Goal: Obtain resource: Download file/media

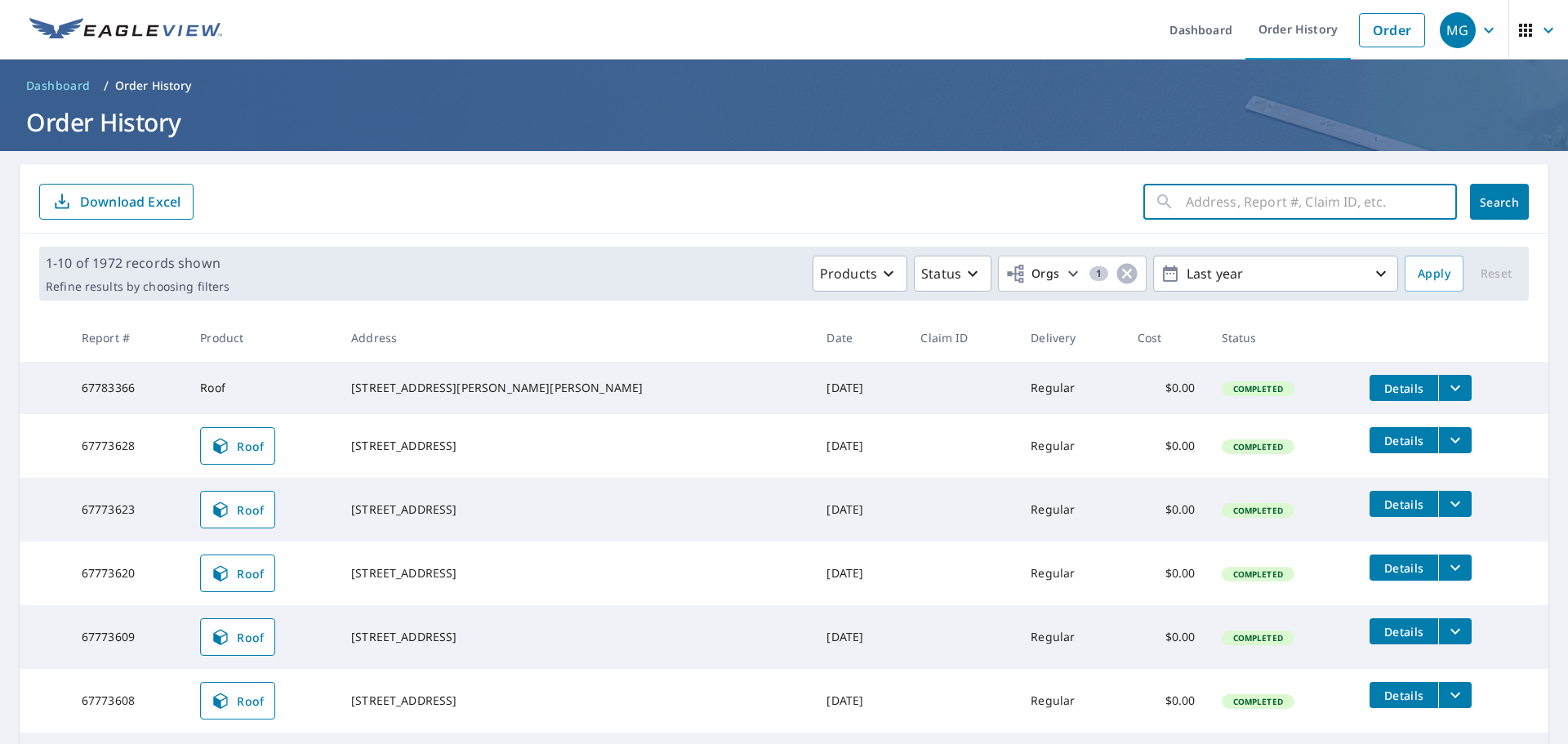
click at [1268, 178] on input "text" at bounding box center [1321, 201] width 271 height 45
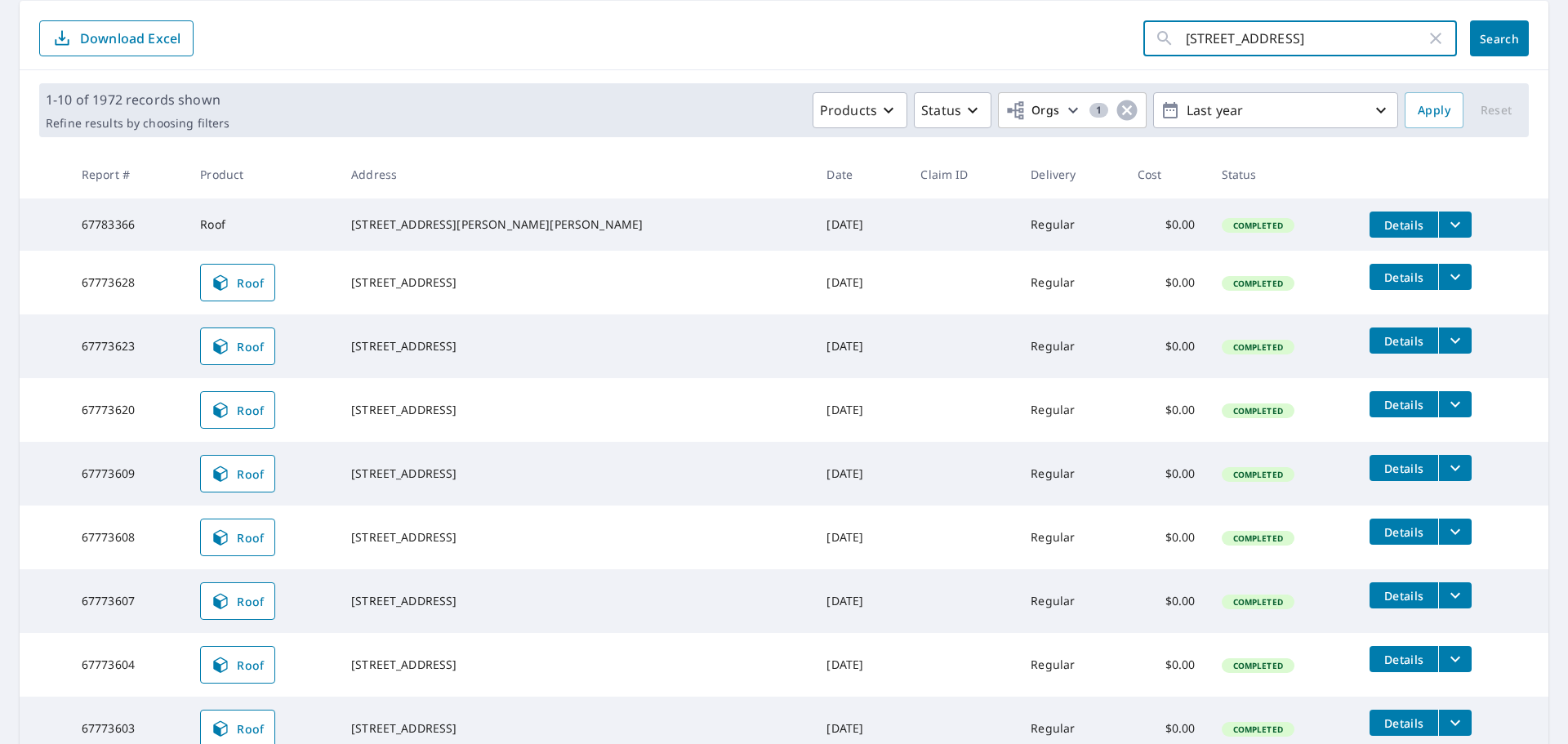
click at [1245, 36] on input "[STREET_ADDRESS]" at bounding box center [1306, 38] width 240 height 45
type input "[STREET_ADDRESS]"
click button "Search" at bounding box center [1499, 39] width 59 height 36
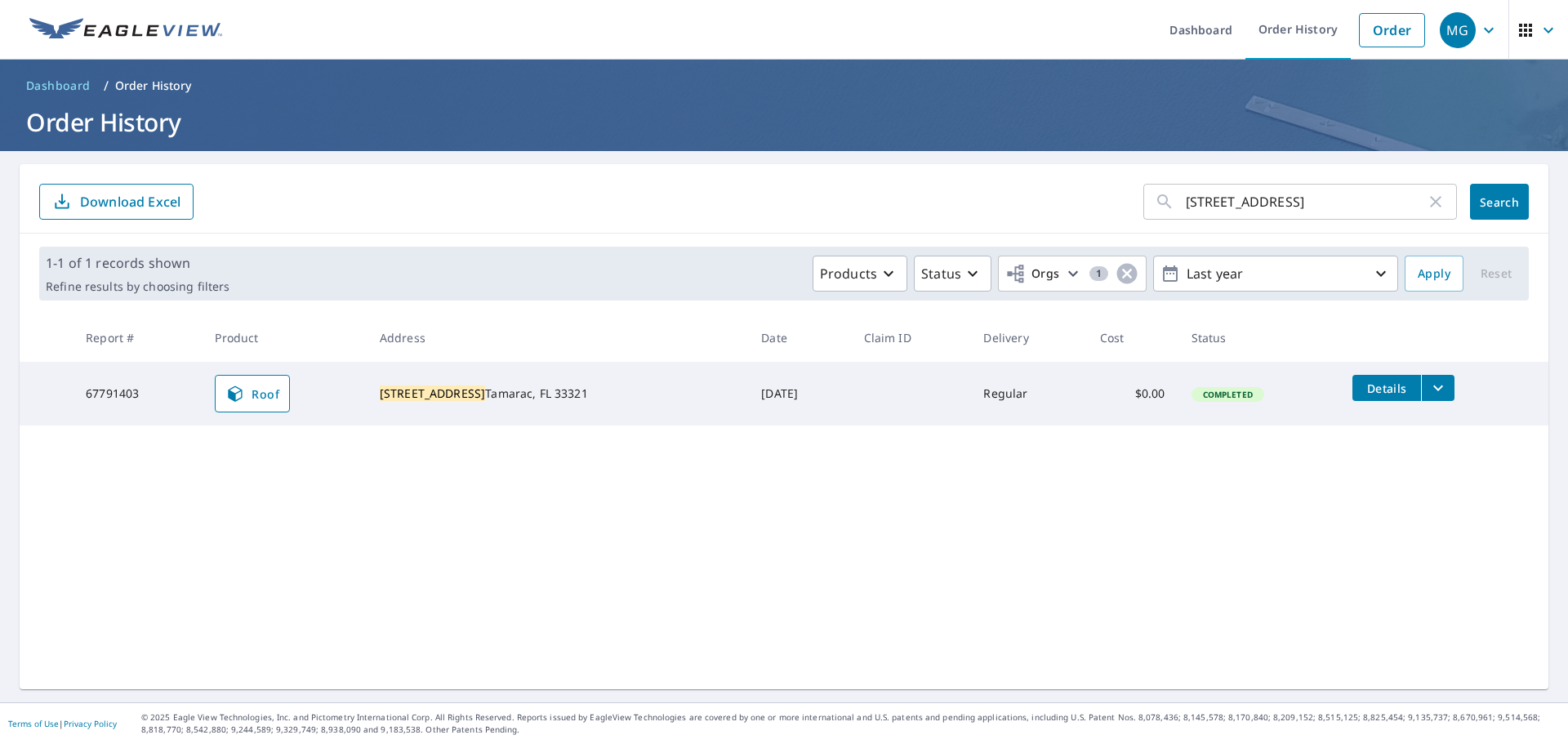
click at [526, 412] on td "[STREET_ADDRESS]" at bounding box center [557, 393] width 381 height 63
drag, startPoint x: 532, startPoint y: 402, endPoint x: 491, endPoint y: 397, distance: 41.3
click at [396, 384] on td "[STREET_ADDRESS]" at bounding box center [557, 393] width 381 height 63
click at [554, 396] on div "[STREET_ADDRESS]" at bounding box center [557, 393] width 355 height 16
click at [1424, 386] on button "filesDropdownBtn-67791403" at bounding box center [1437, 388] width 33 height 26
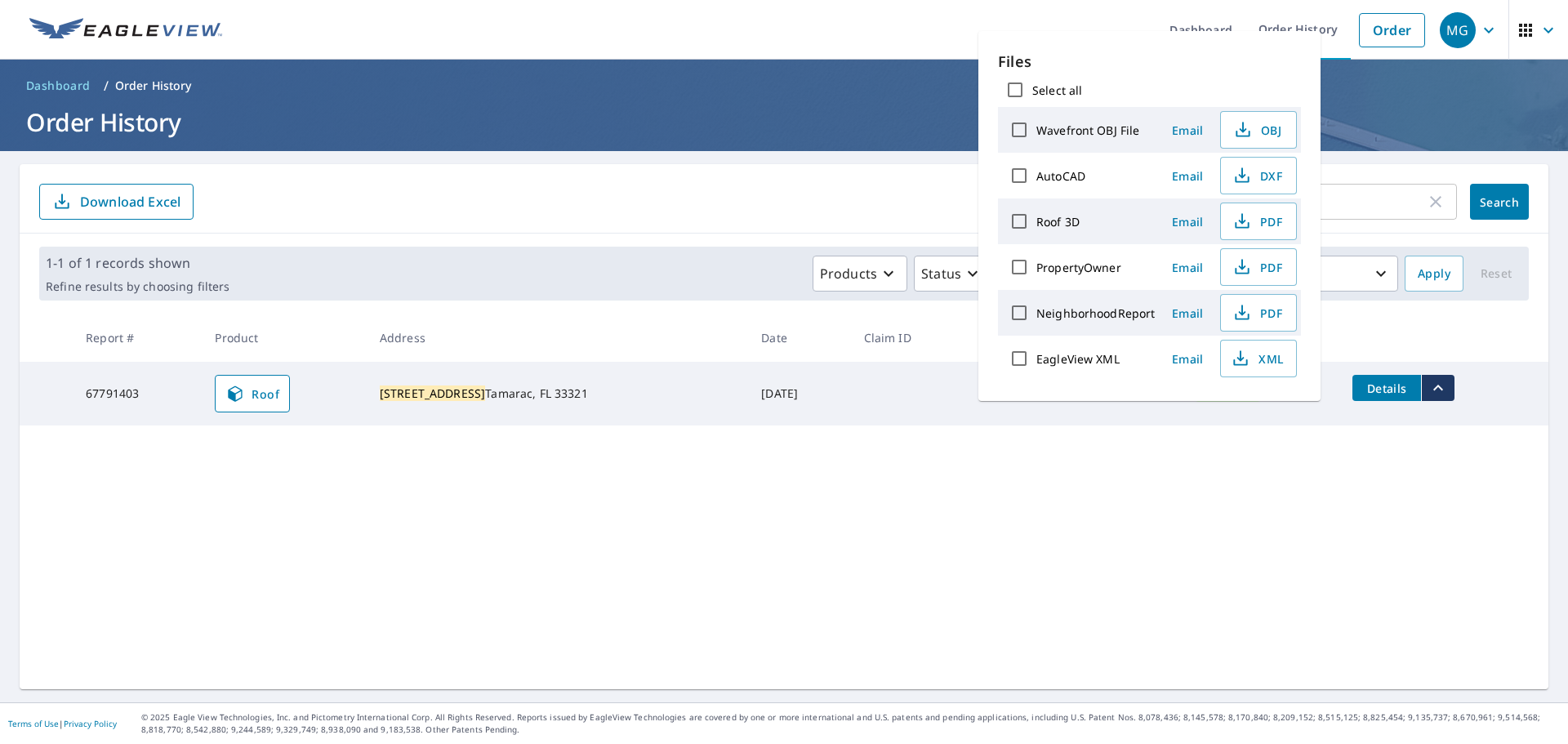
click at [986, 522] on div "[STREET_ADDRESS] ​ Search Download Excel 1-1 of 1 records shown Refine results …" at bounding box center [784, 427] width 1528 height 525
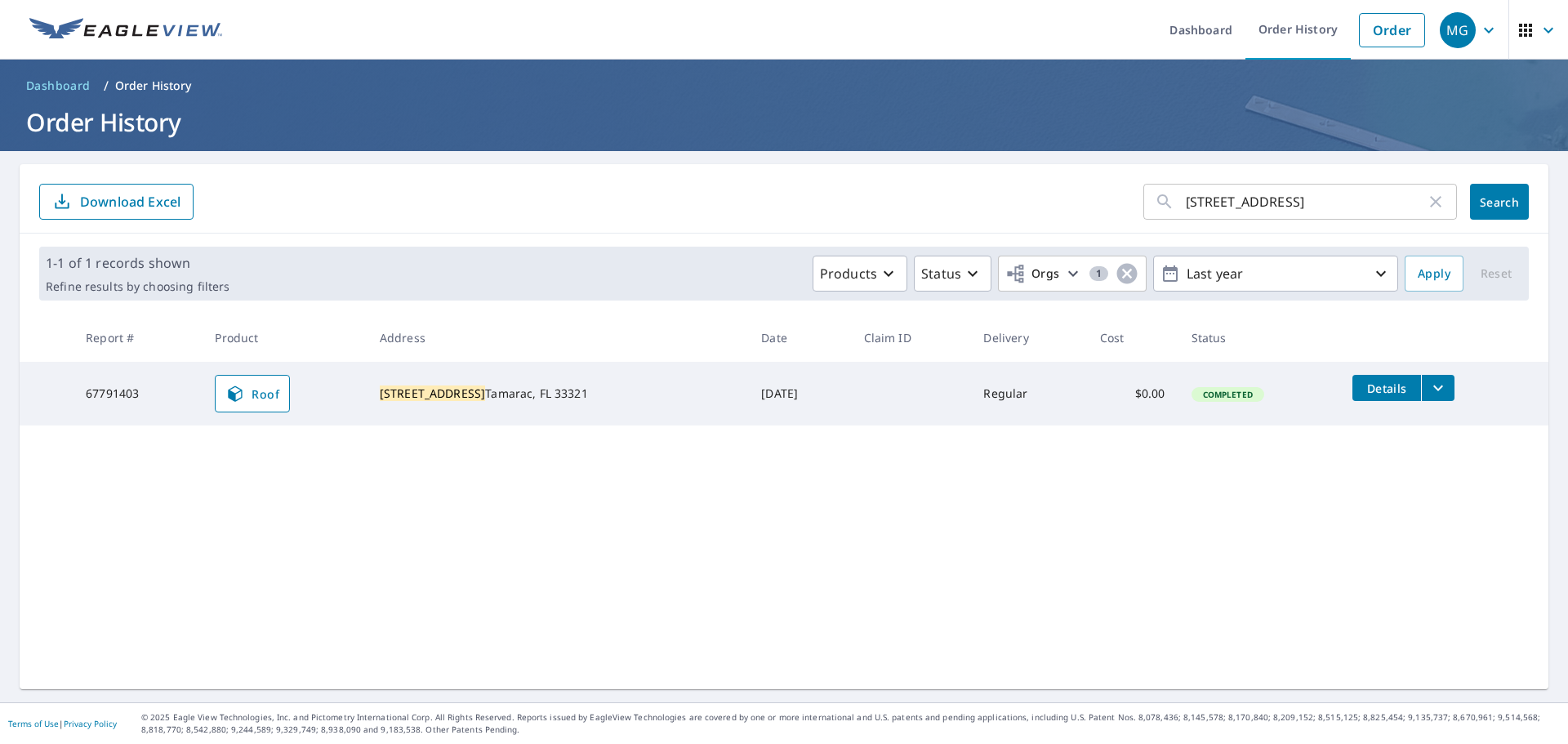
click at [439, 386] on mark "[STREET_ADDRESS]" at bounding box center [432, 393] width 106 height 15
click at [1421, 376] on button "filesDropdownBtn-67791403" at bounding box center [1437, 388] width 33 height 26
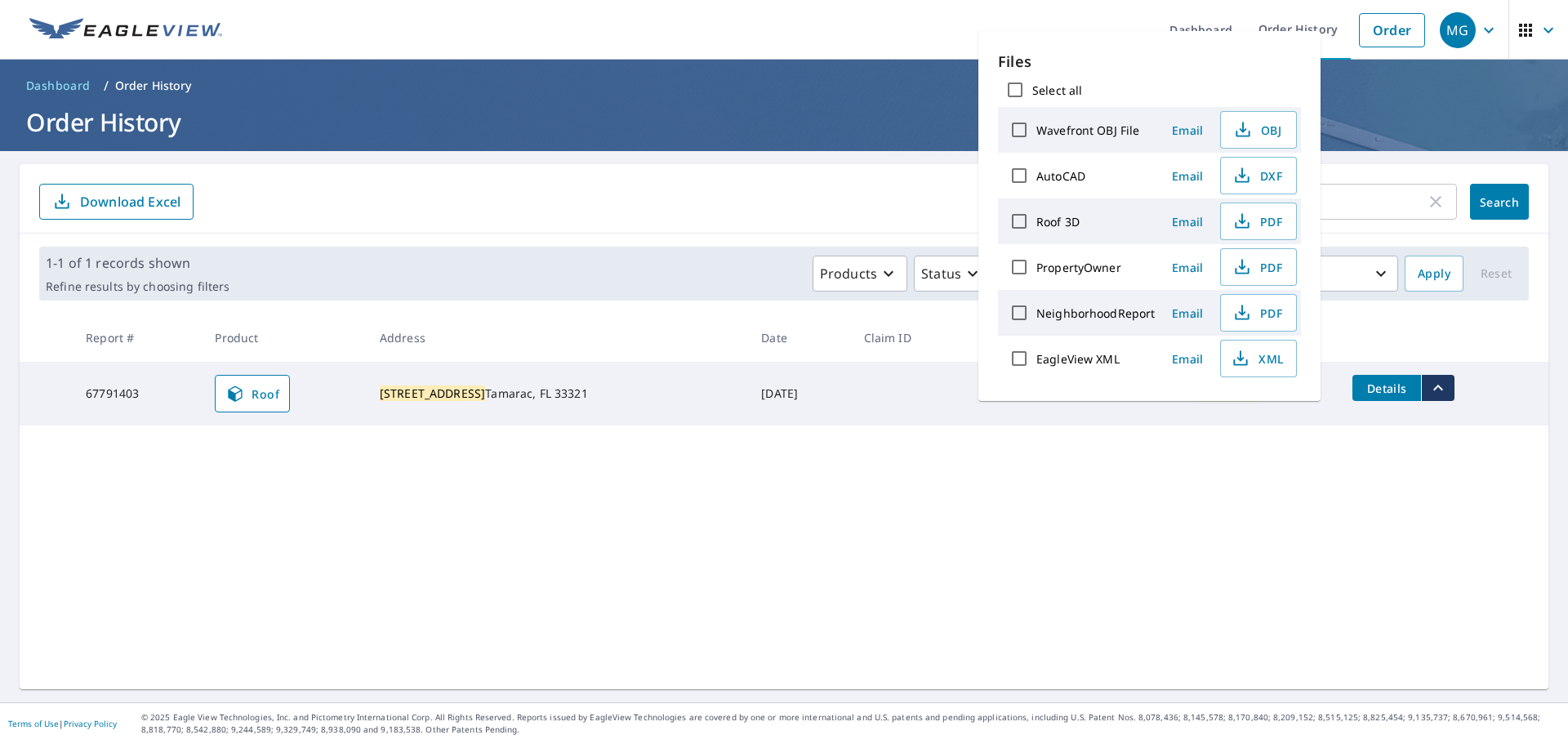
click at [1017, 86] on input "Select all" at bounding box center [1015, 90] width 34 height 34
checkbox input "true"
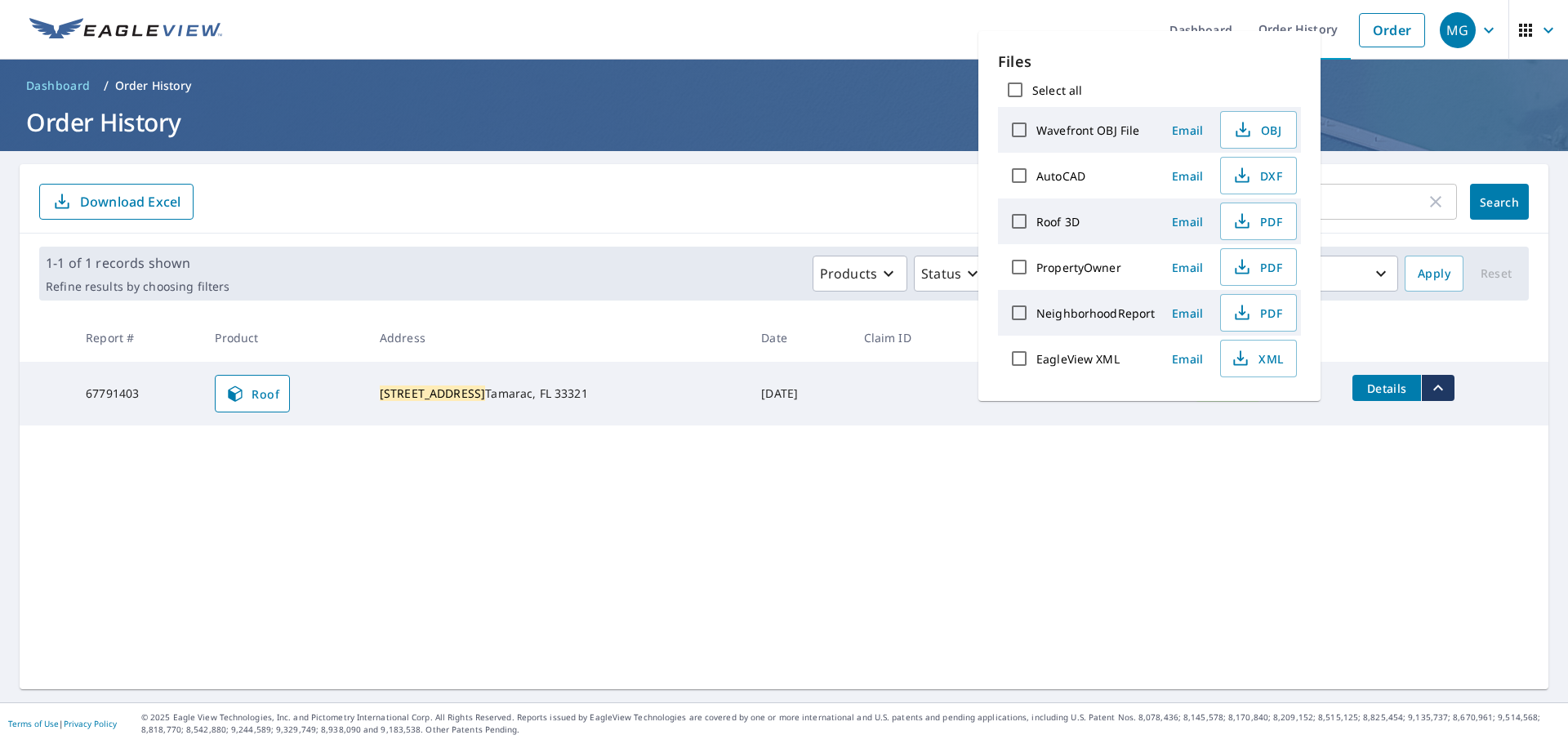
checkbox input "true"
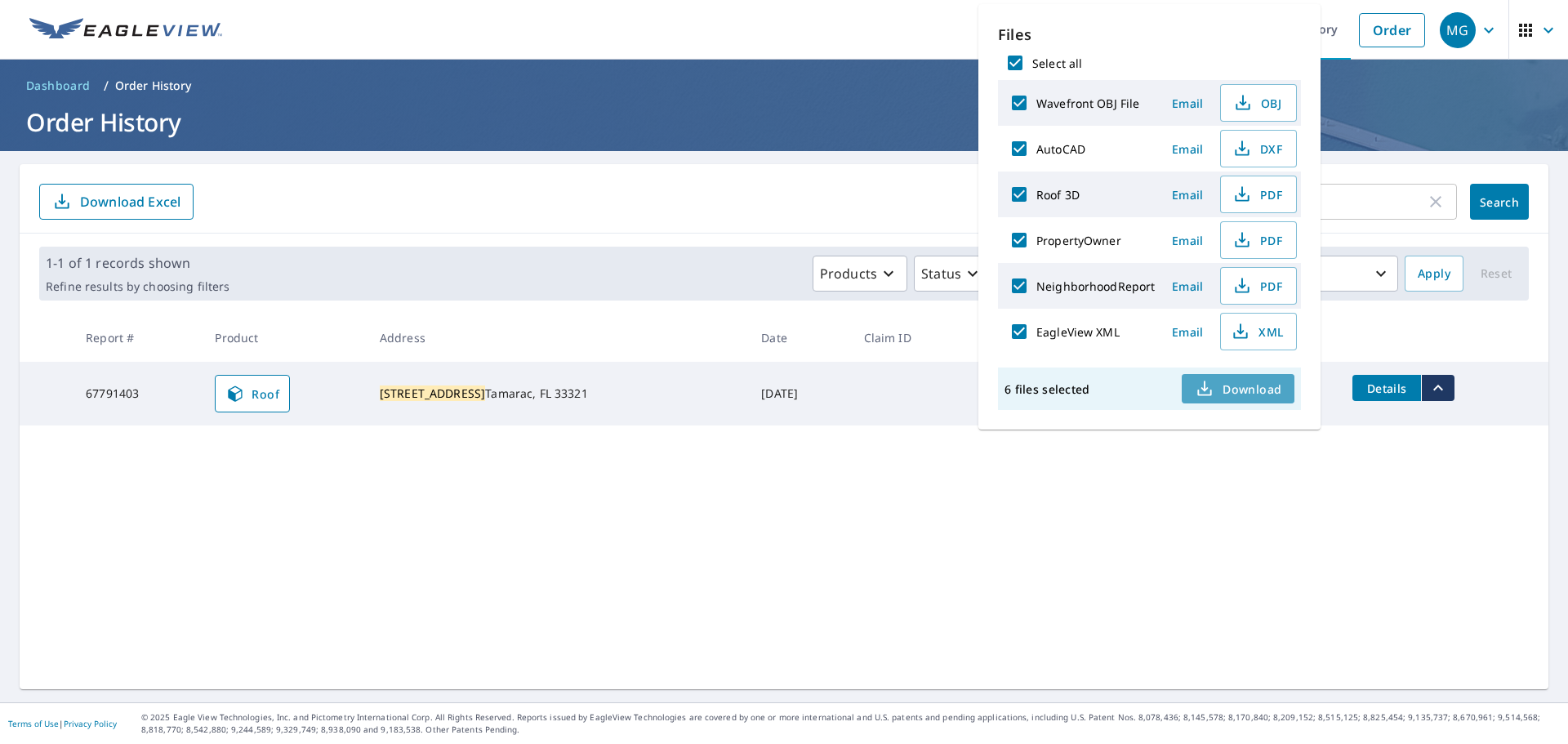
click at [1268, 396] on span "Download" at bounding box center [1239, 388] width 87 height 20
